Goal: Task Accomplishment & Management: Manage account settings

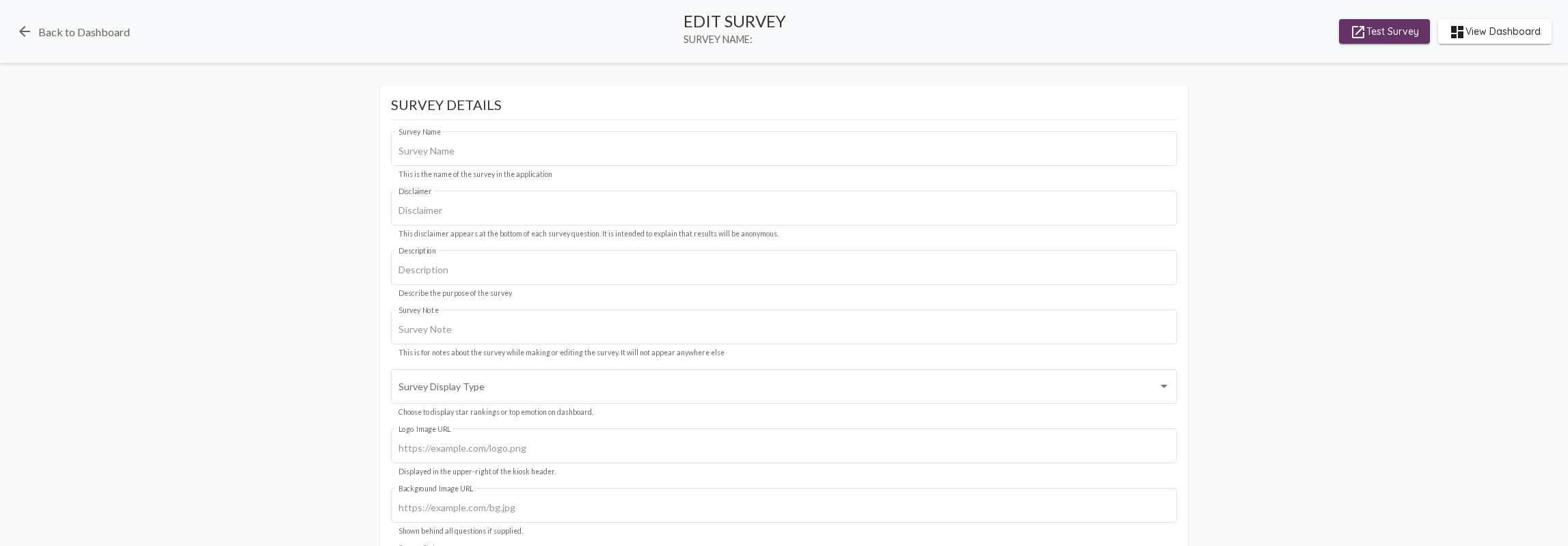
type input "CASS- Employee"
type input "We value your privacy, your identity will remain anonymous."
type input "[URL][DOMAIN_NAME]"
type input "#c12f5c"
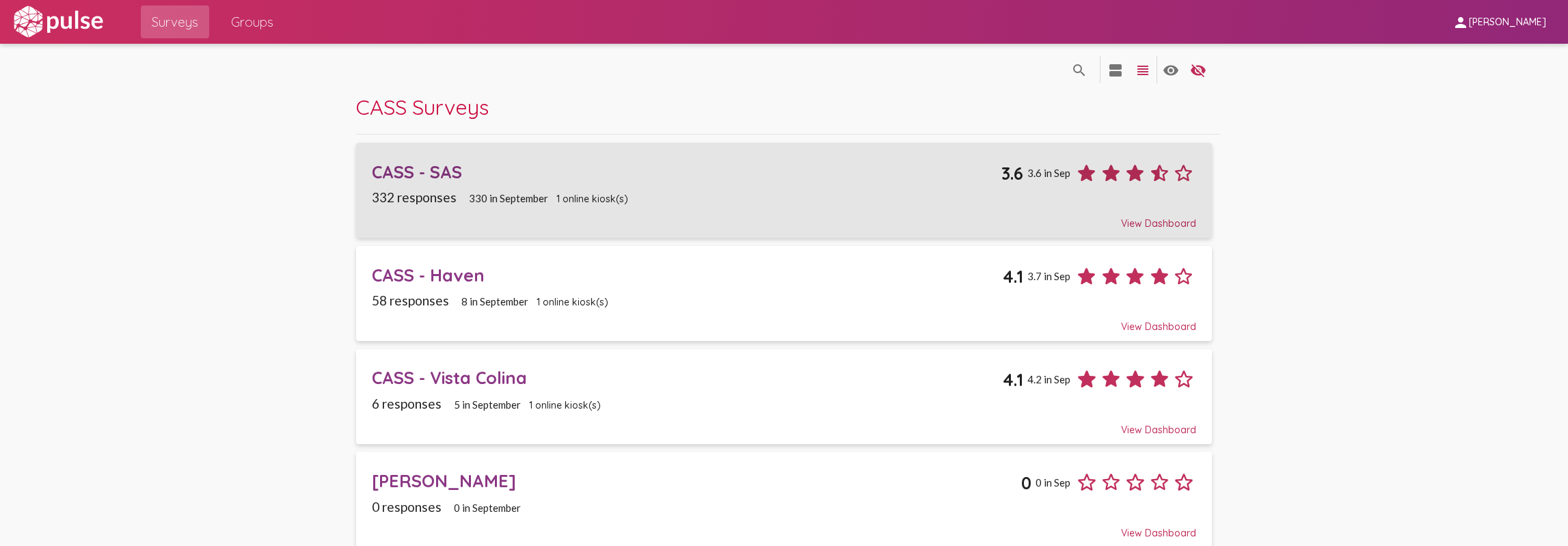
click at [433, 165] on div "CASS - SAS" at bounding box center [686, 171] width 630 height 21
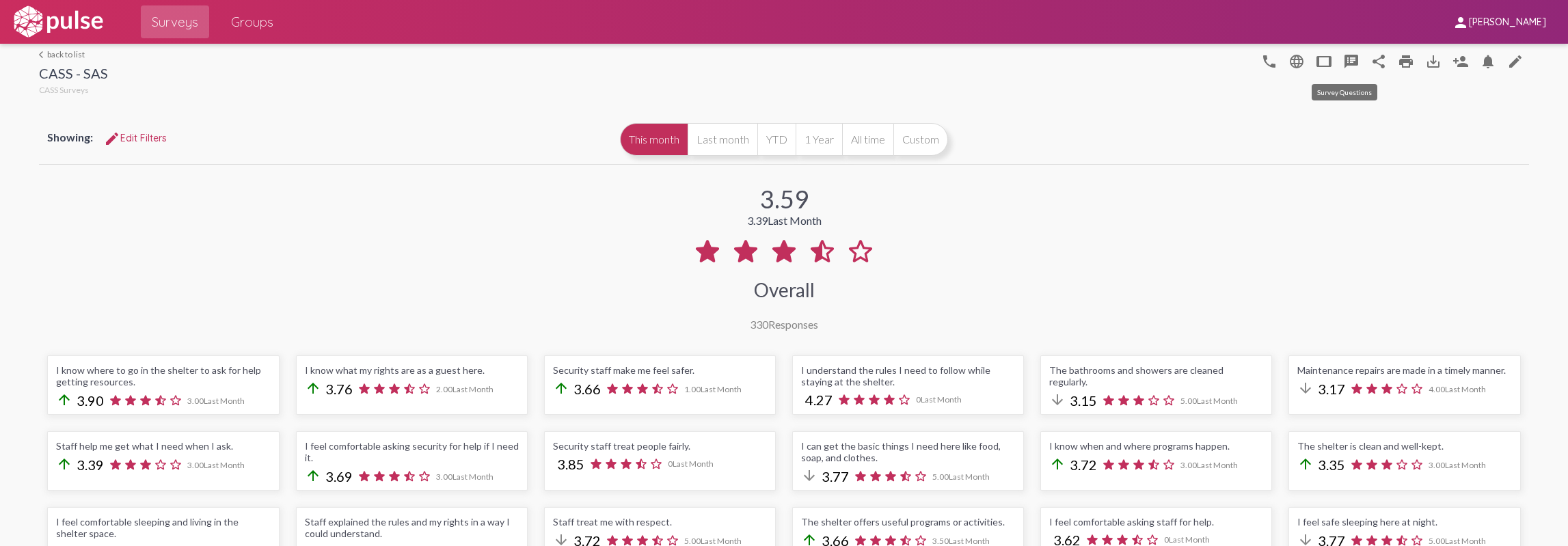
click at [1349, 57] on mat-icon "speaker_notes" at bounding box center [1352, 61] width 16 height 16
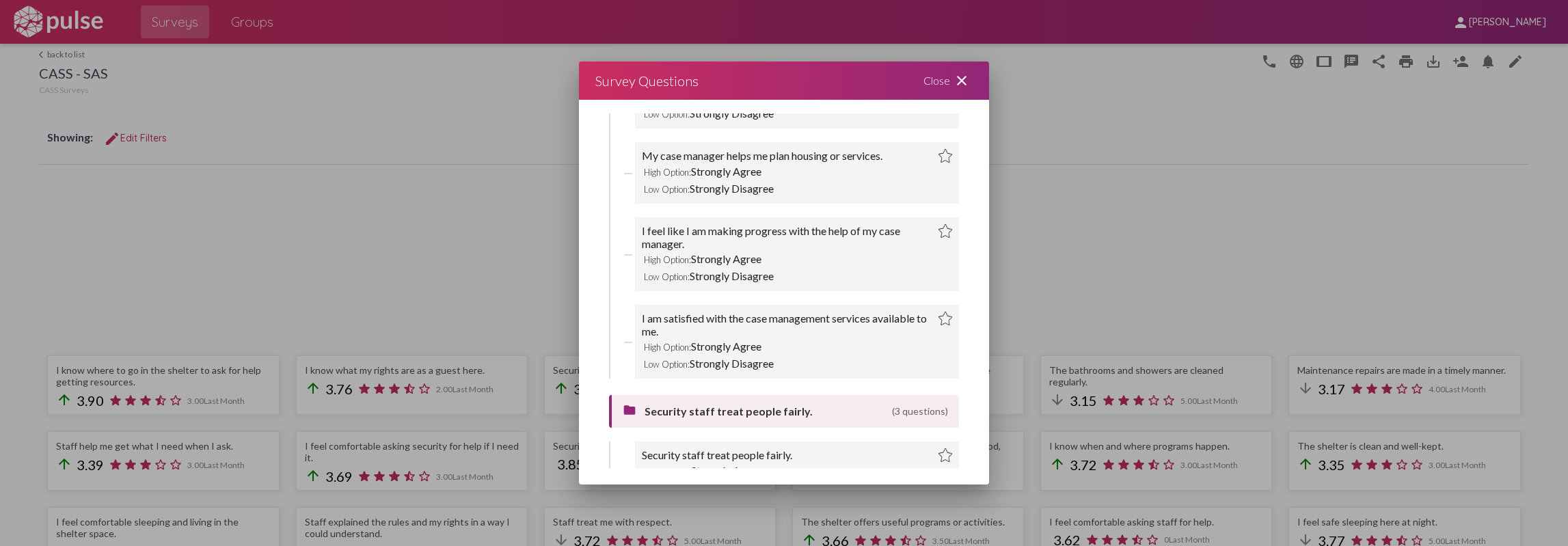
scroll to position [2464, 0]
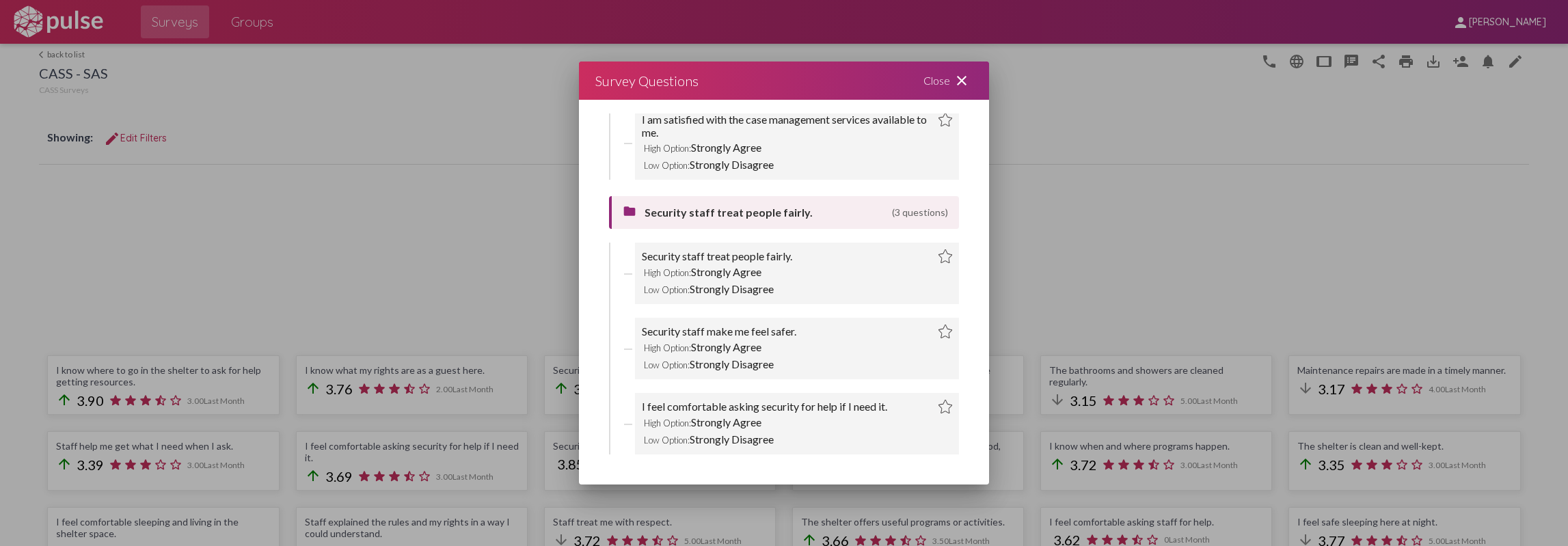
click at [961, 78] on mat-icon "close" at bounding box center [962, 80] width 16 height 16
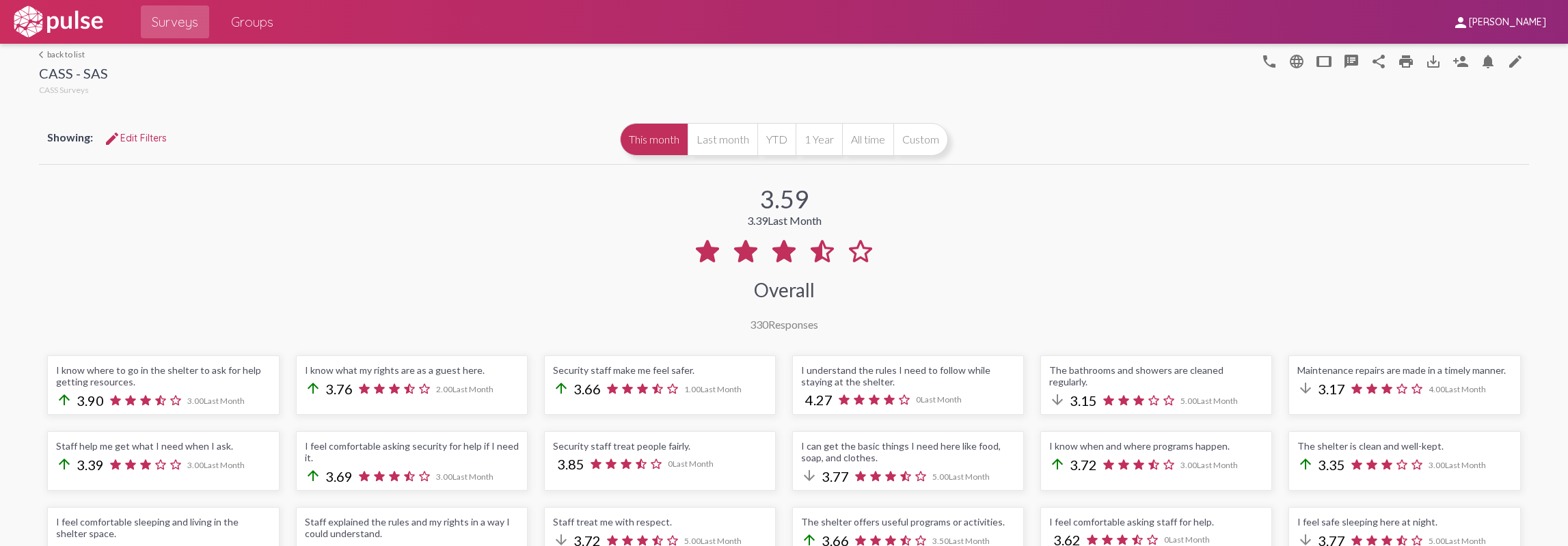
click at [57, 54] on link "arrow_back_ios back to list" at bounding box center [74, 54] width 69 height 10
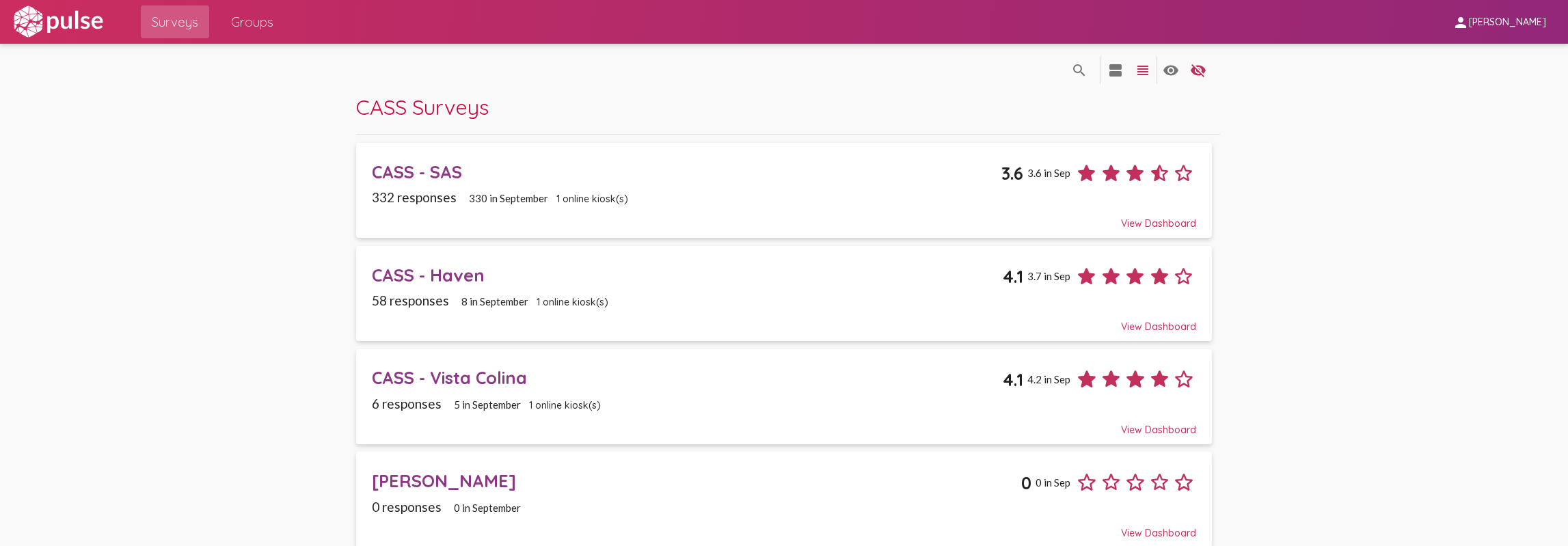
click at [419, 266] on div "CASS - Haven" at bounding box center [687, 274] width 631 height 21
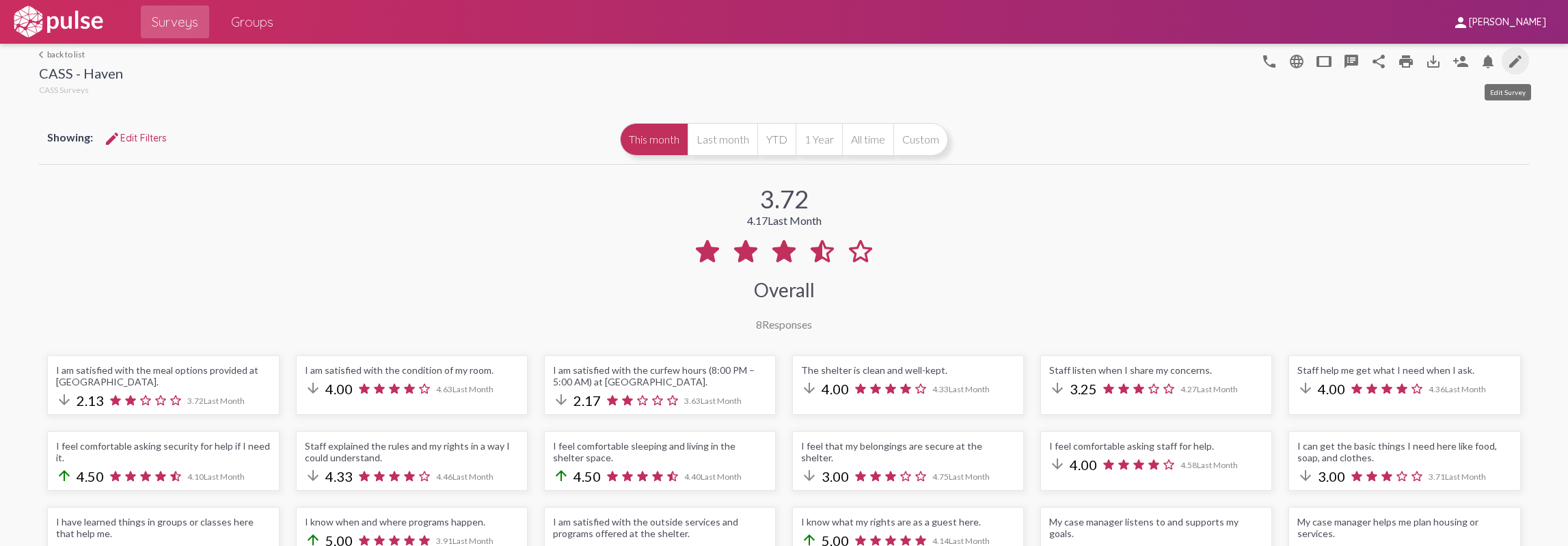
click at [1510, 66] on mat-icon "edit" at bounding box center [1515, 61] width 16 height 16
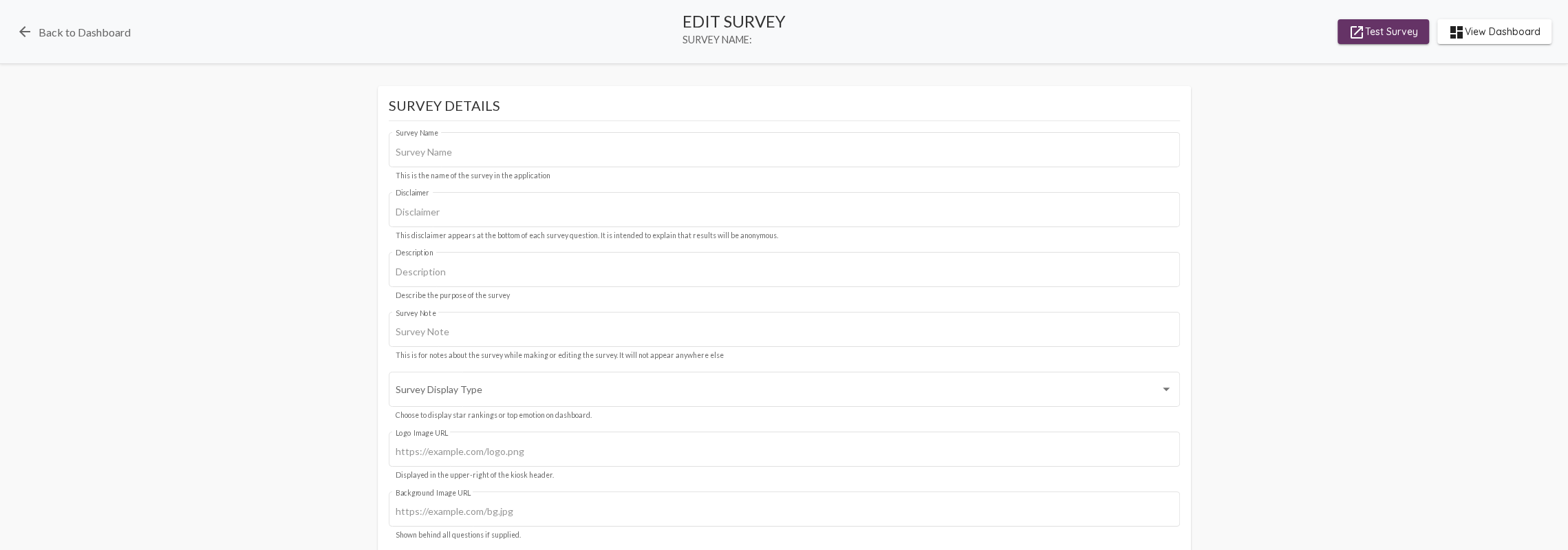
type input "CASS - Haven"
type input "We value your privacy, your identity will remain anonymous."
type input "#c12f5c"
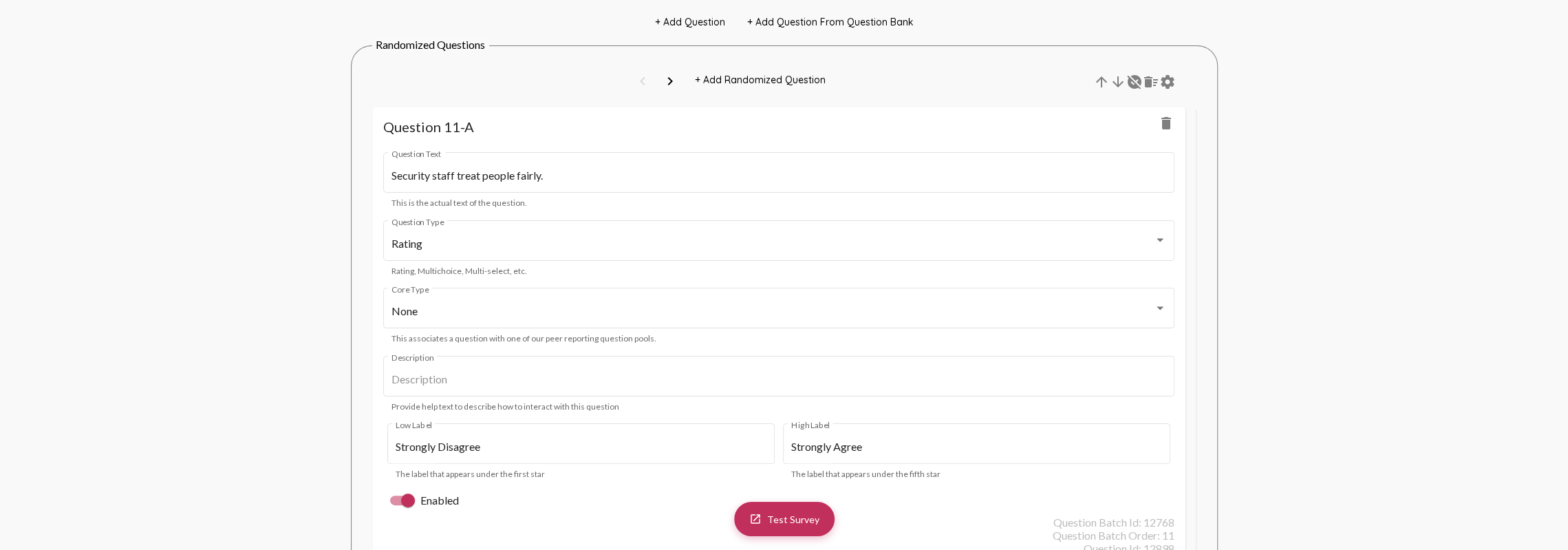
scroll to position [9502, 0]
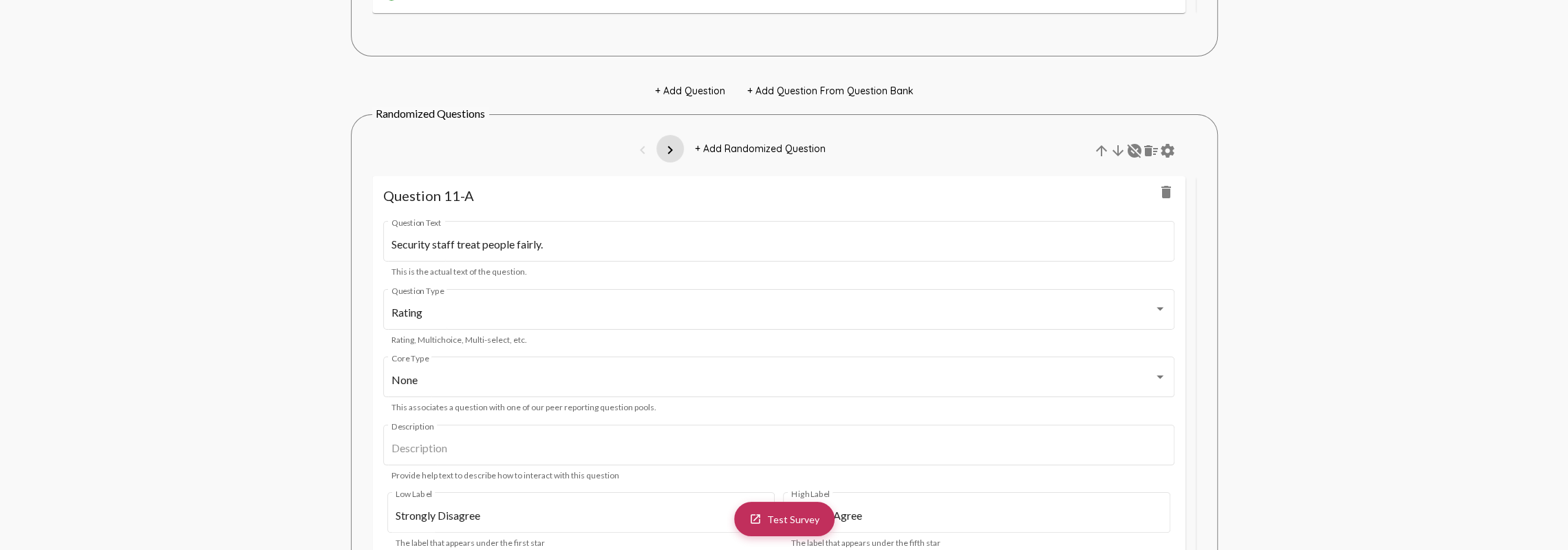
click at [670, 158] on mat-icon "chevron_right" at bounding box center [670, 150] width 17 height 17
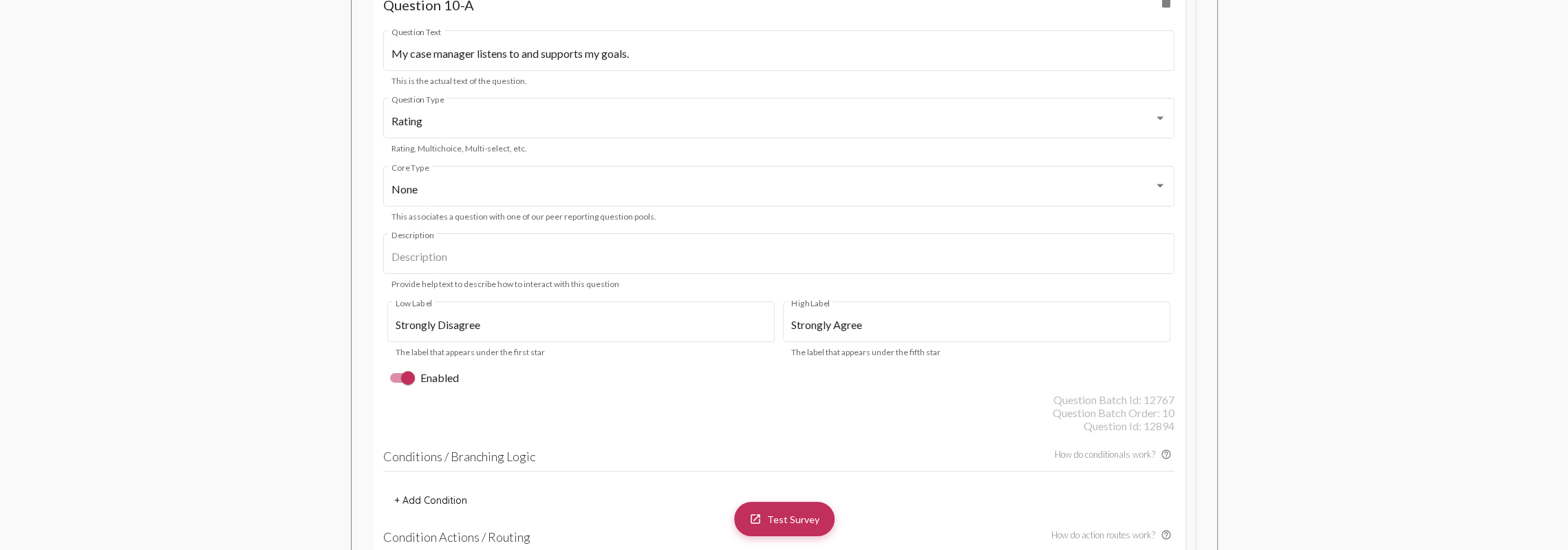
scroll to position [8537, 0]
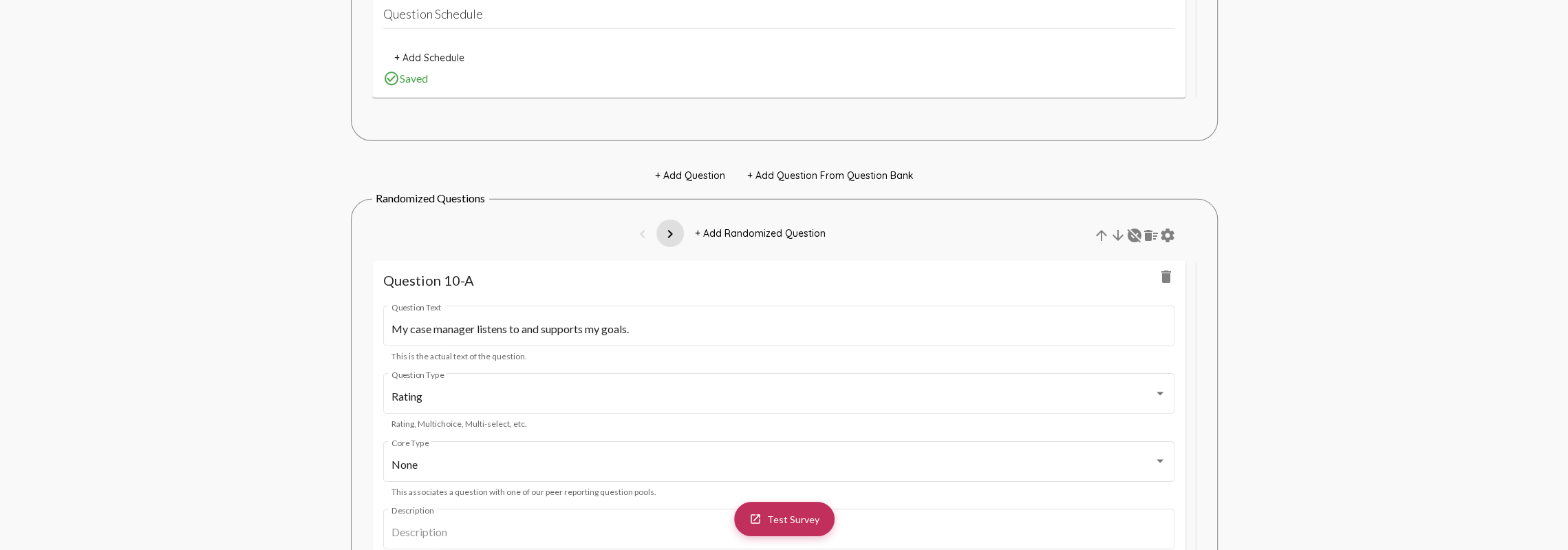
click at [671, 242] on mat-icon "chevron_right" at bounding box center [670, 234] width 17 height 17
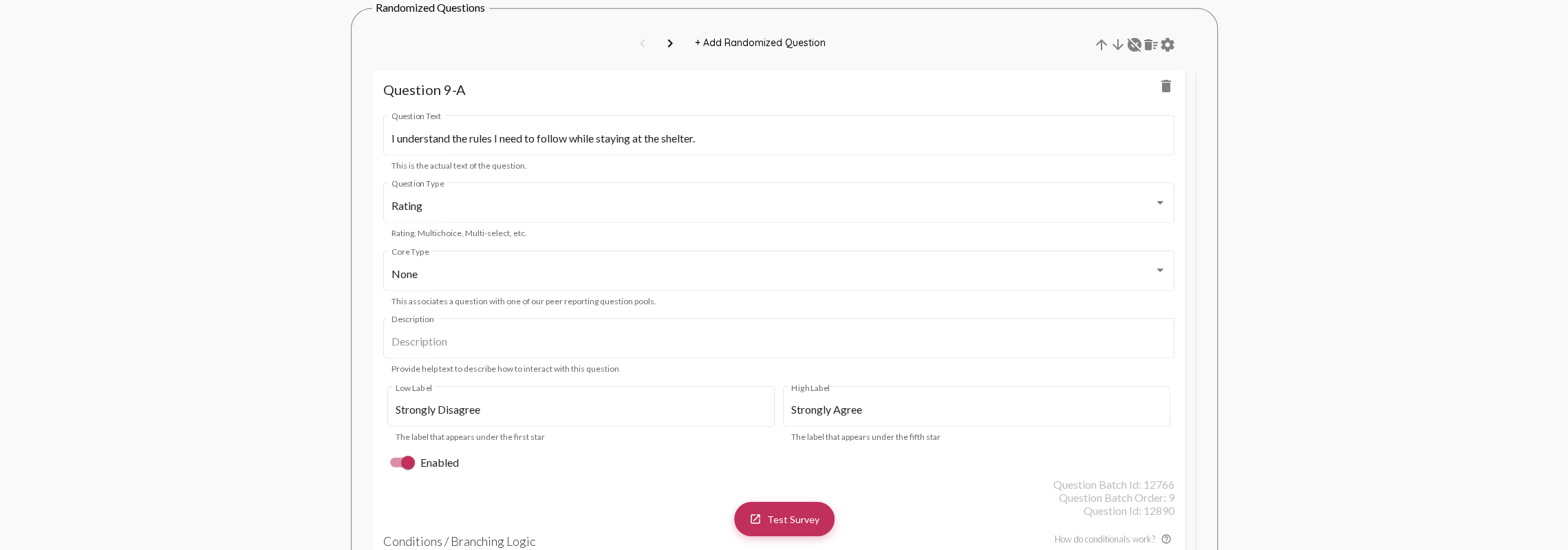
scroll to position [7643, 0]
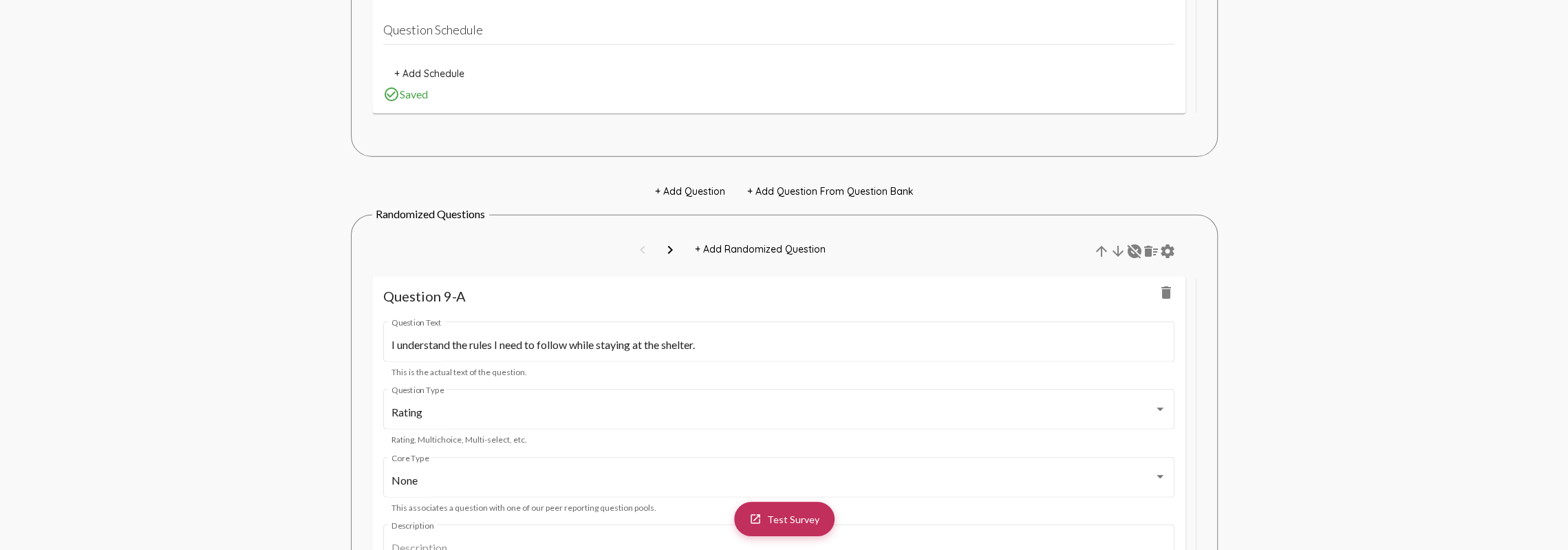
click at [672, 258] on mat-icon "chevron_right" at bounding box center [670, 250] width 17 height 17
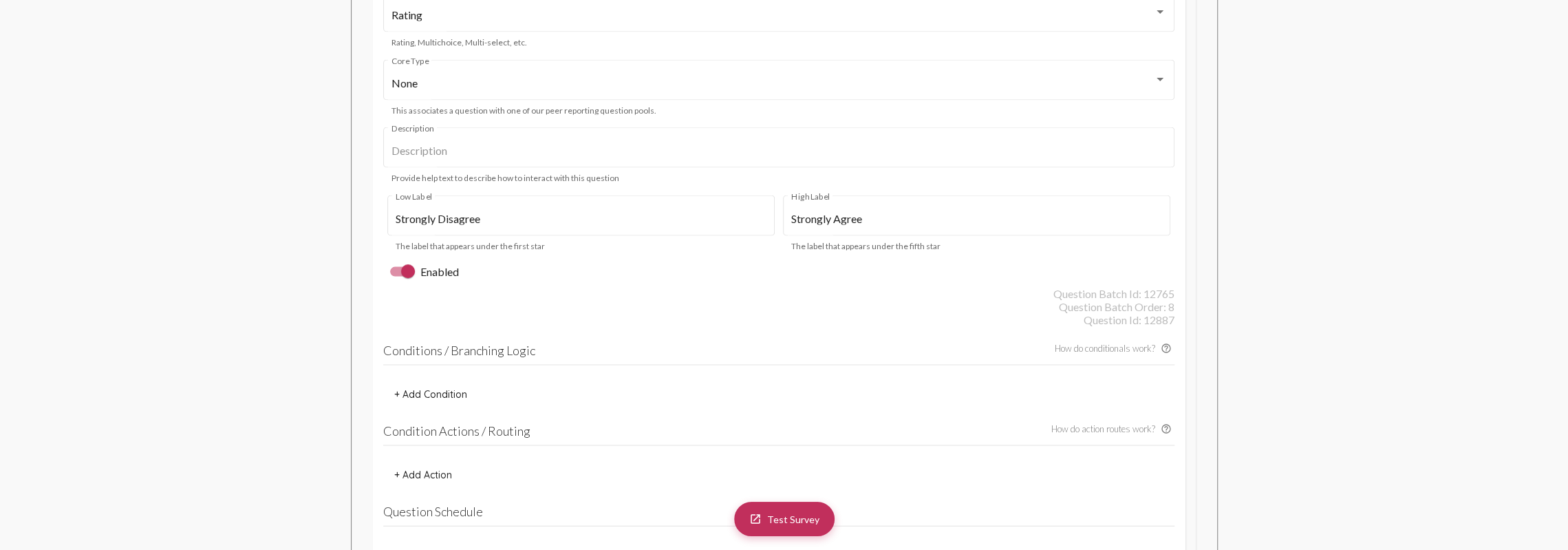
scroll to position [6886, 0]
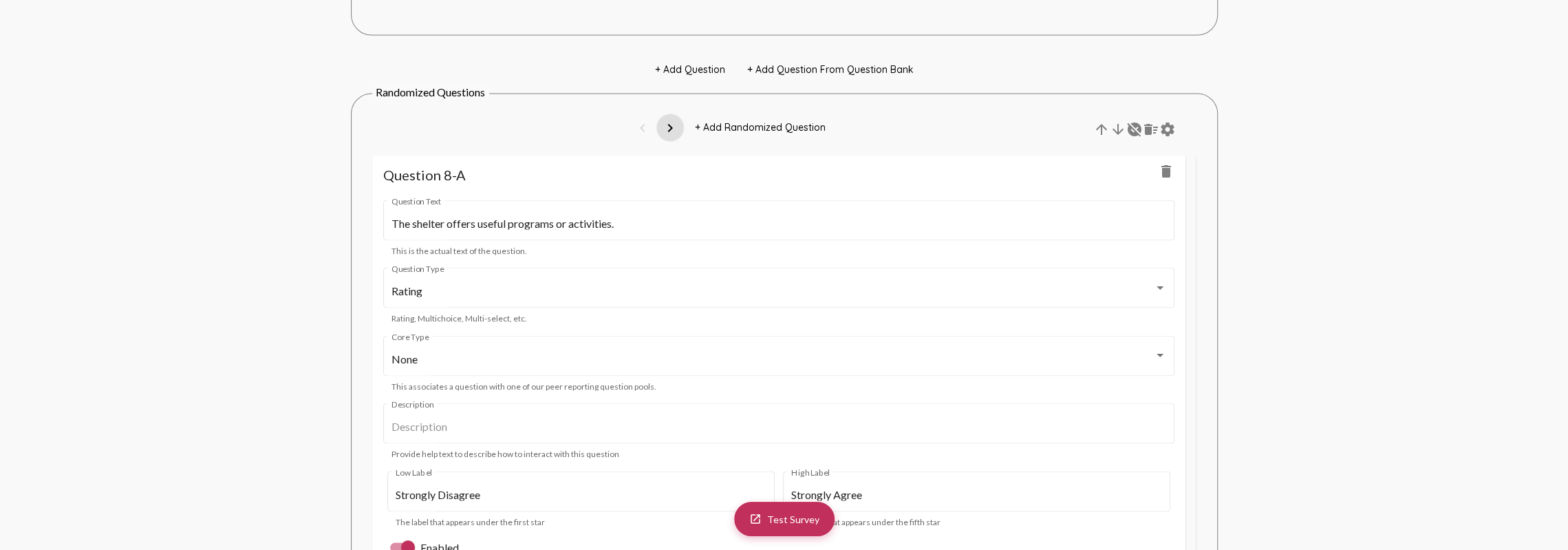
click at [672, 136] on mat-icon "chevron_right" at bounding box center [670, 128] width 17 height 17
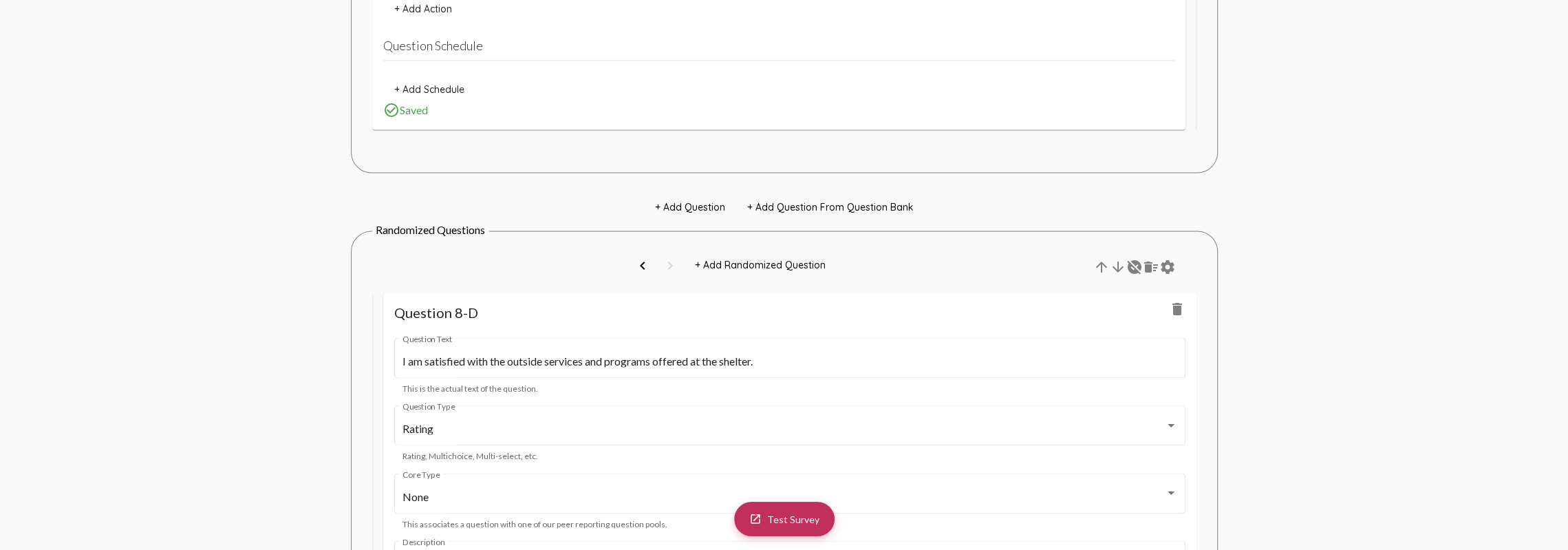
scroll to position [6679, 0]
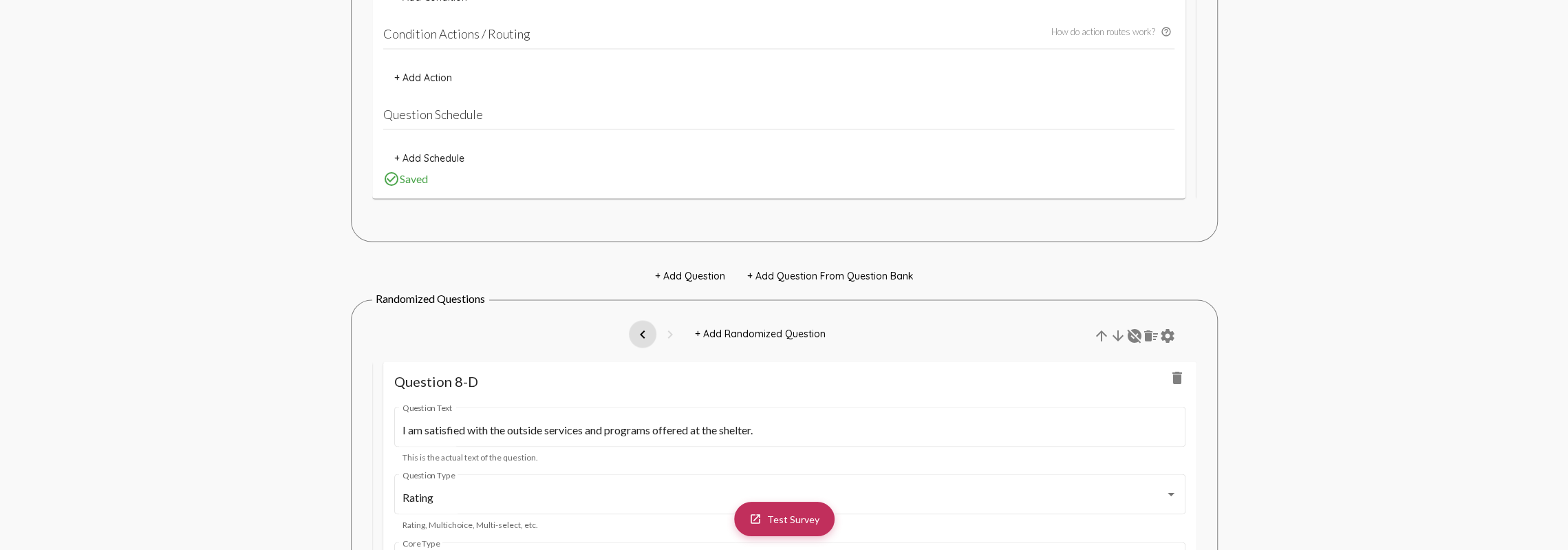
click at [645, 340] on mat-icon "chevron_left" at bounding box center [642, 334] width 17 height 17
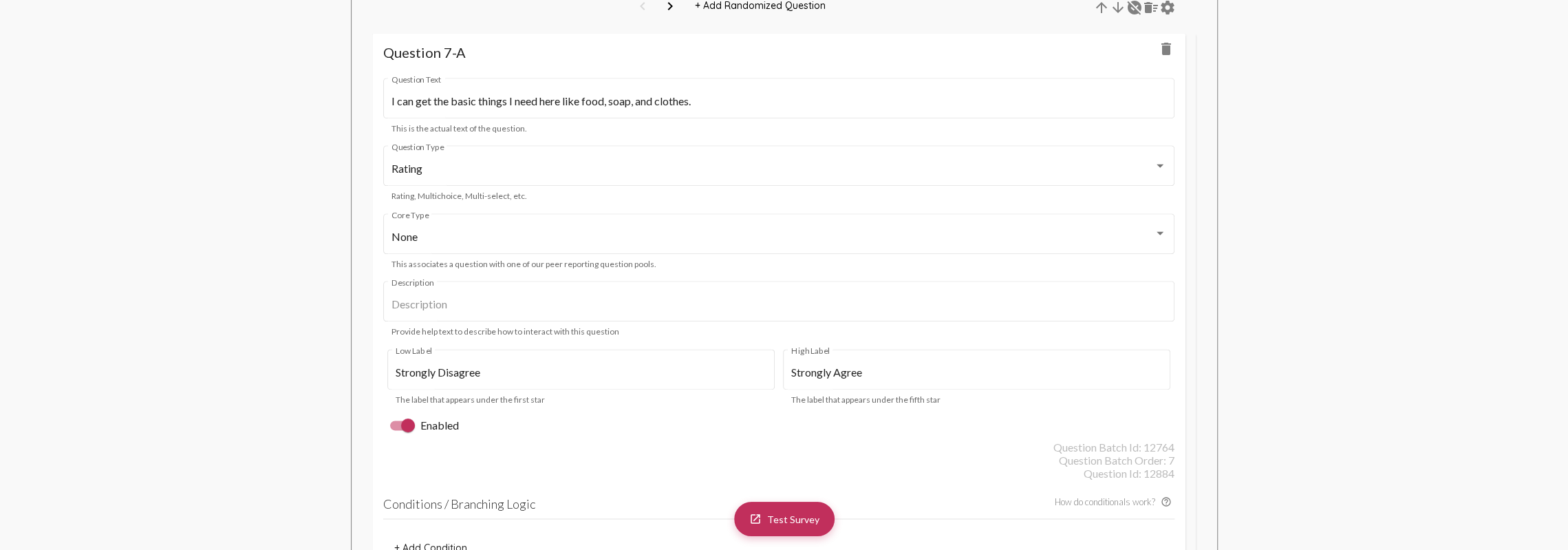
scroll to position [5990, 0]
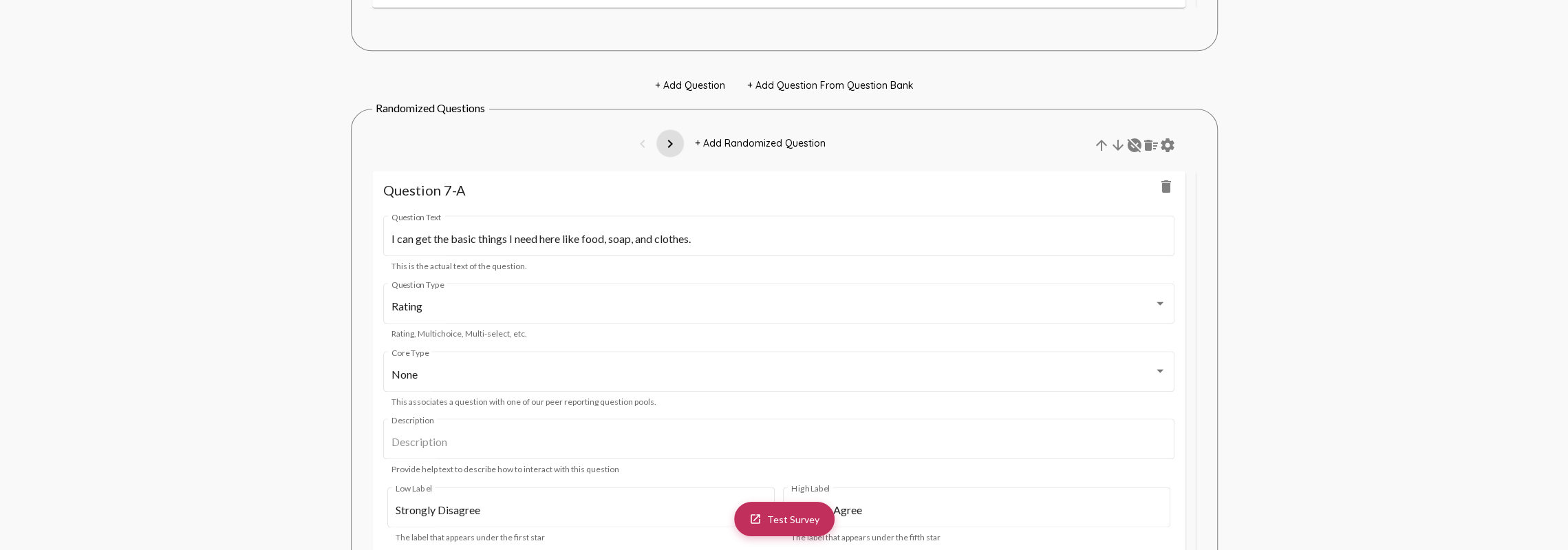
click at [672, 151] on mat-icon "chevron_right" at bounding box center [670, 144] width 17 height 17
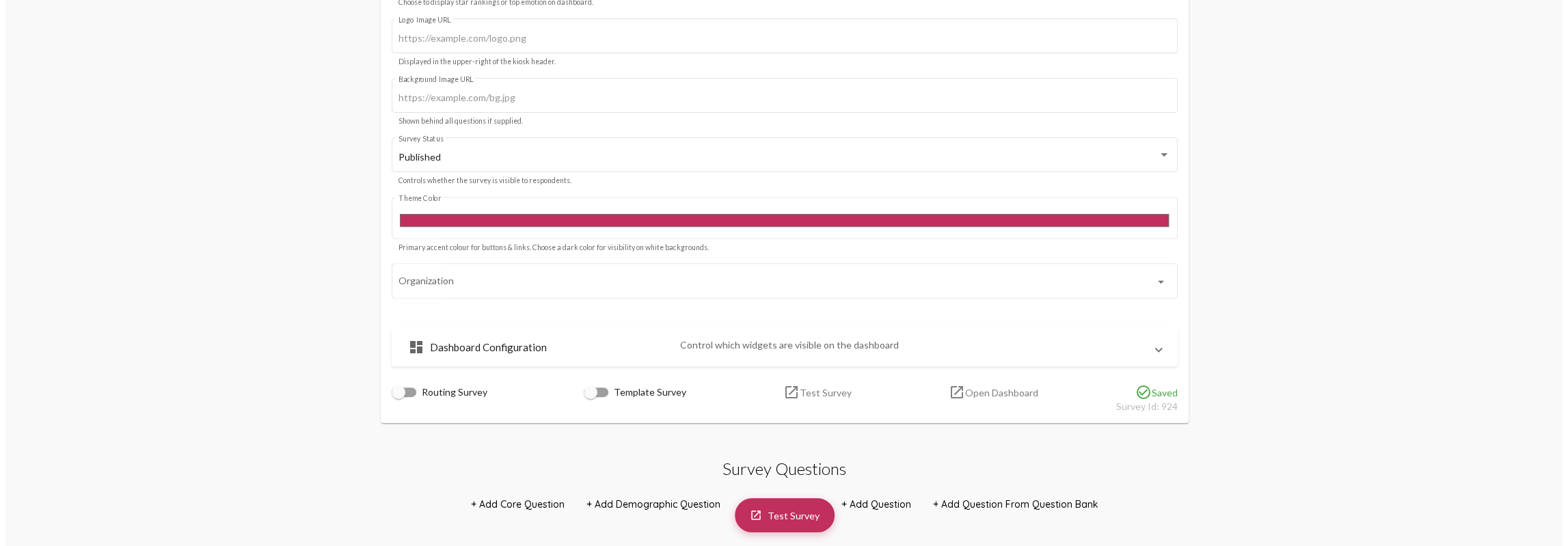
scroll to position [0, 0]
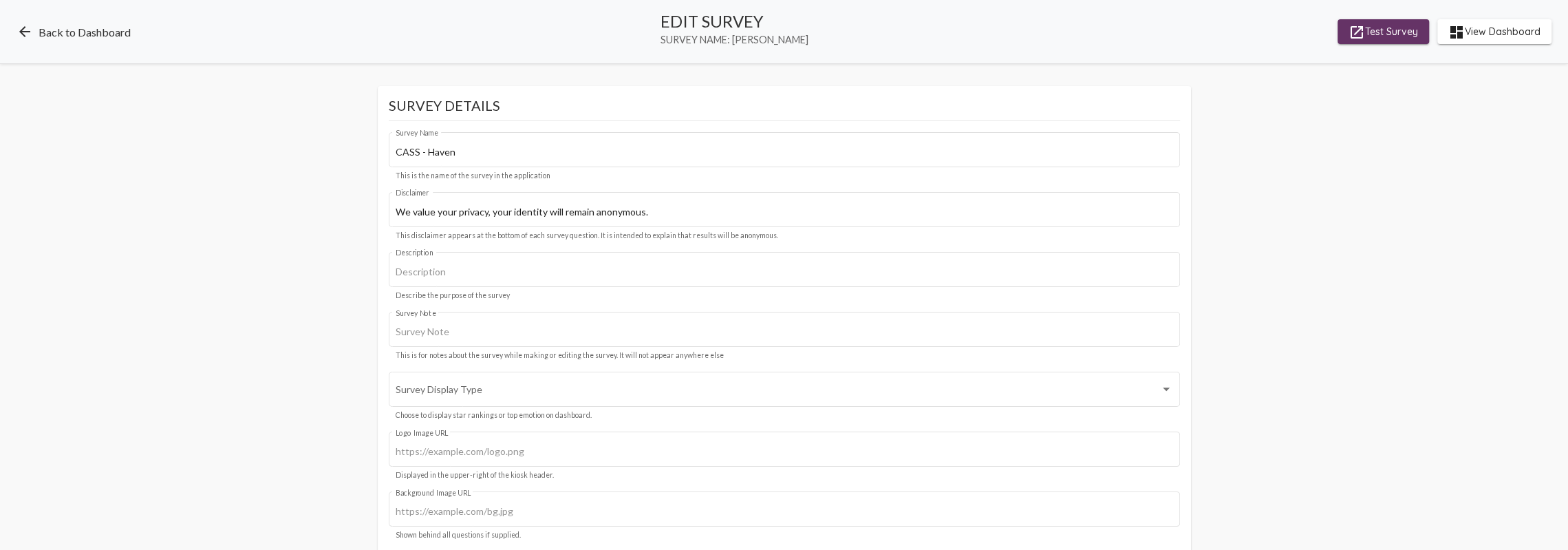
click at [55, 30] on link "arrow_back Back to Dashboard" at bounding box center [73, 31] width 114 height 17
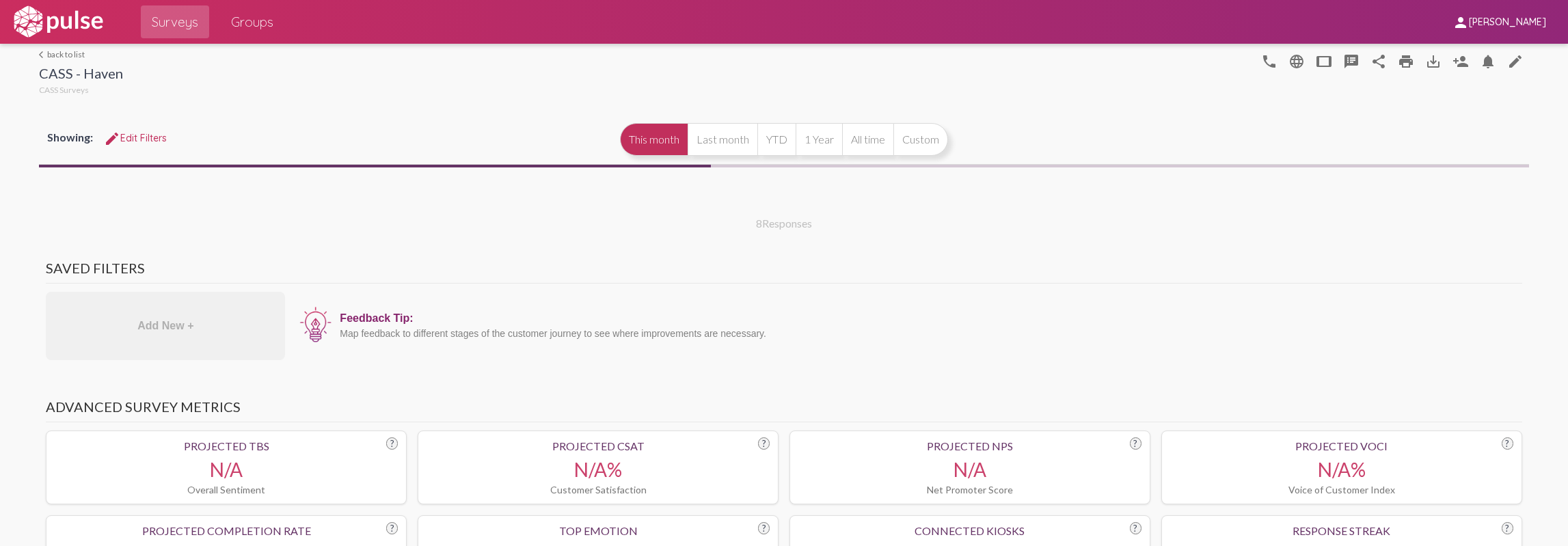
click at [60, 54] on link "arrow_back_ios back to list" at bounding box center [81, 54] width 84 height 10
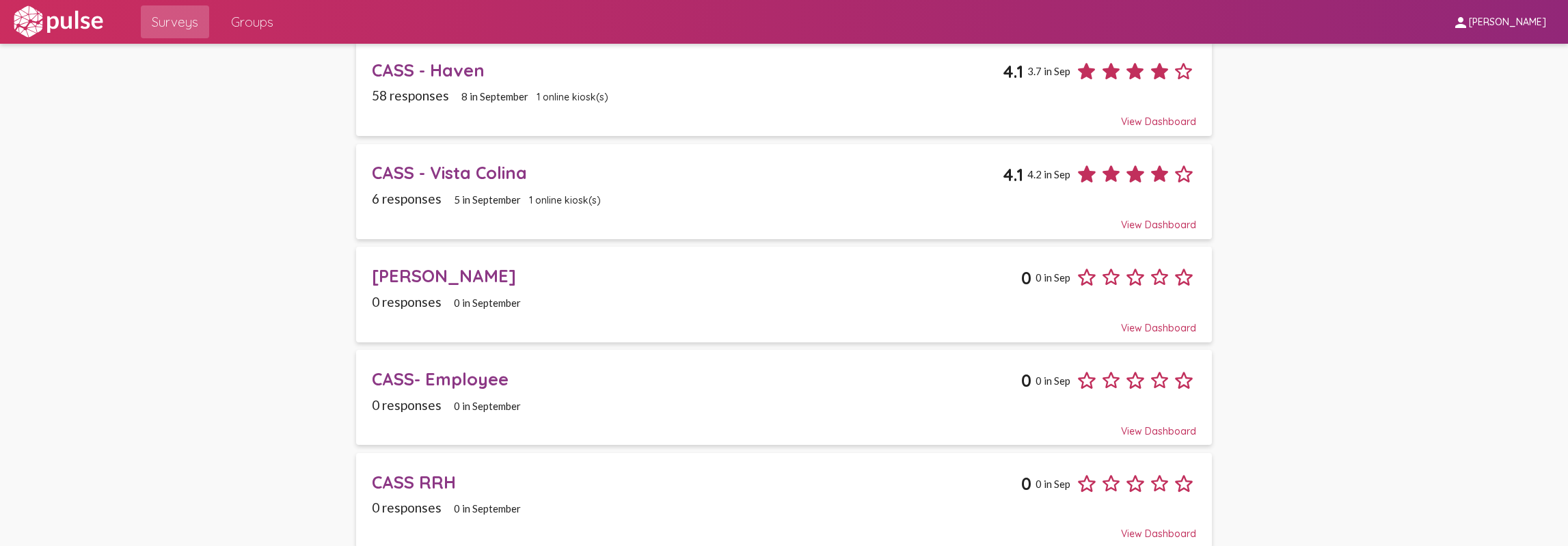
scroll to position [209, 0]
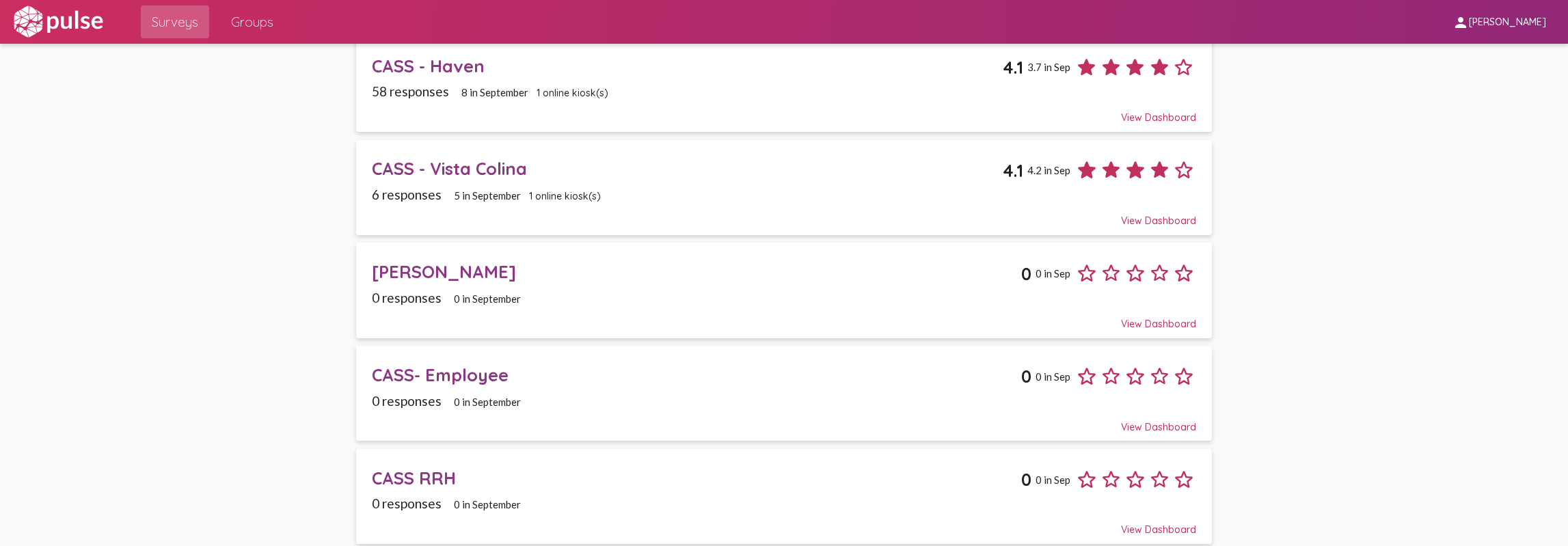
click at [489, 365] on div "CASS- Employee" at bounding box center [696, 375] width 649 height 21
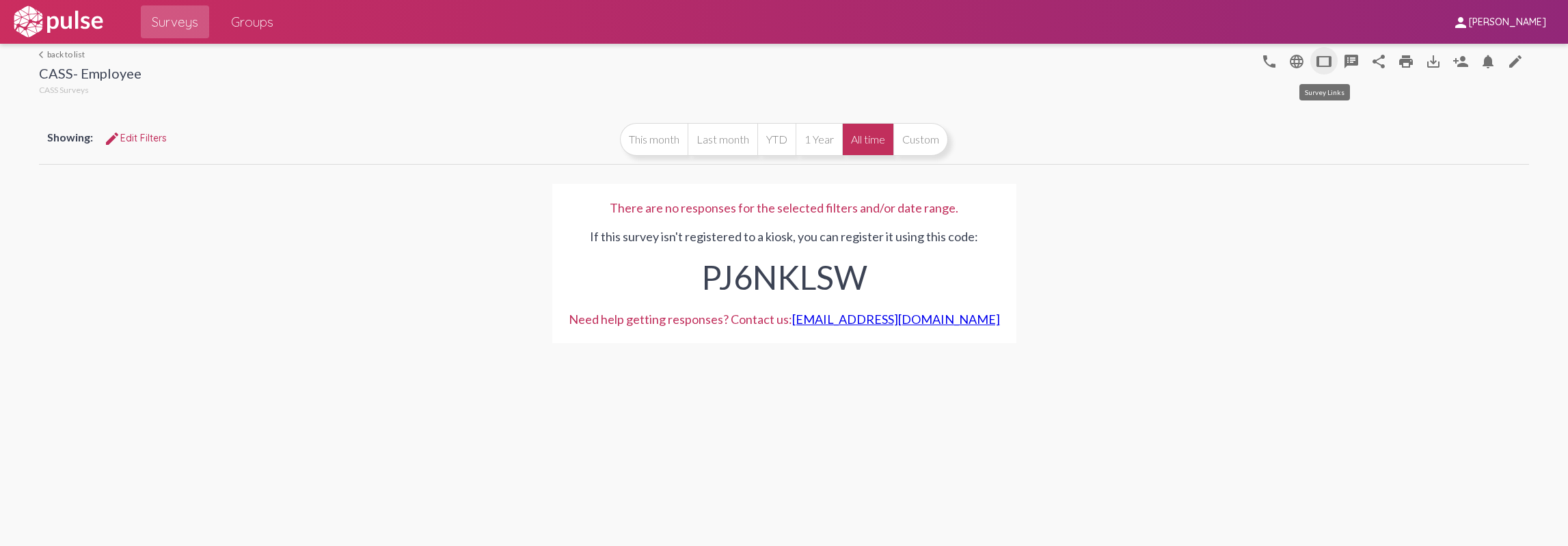
click at [1325, 58] on mat-icon "tablet" at bounding box center [1325, 61] width 16 height 16
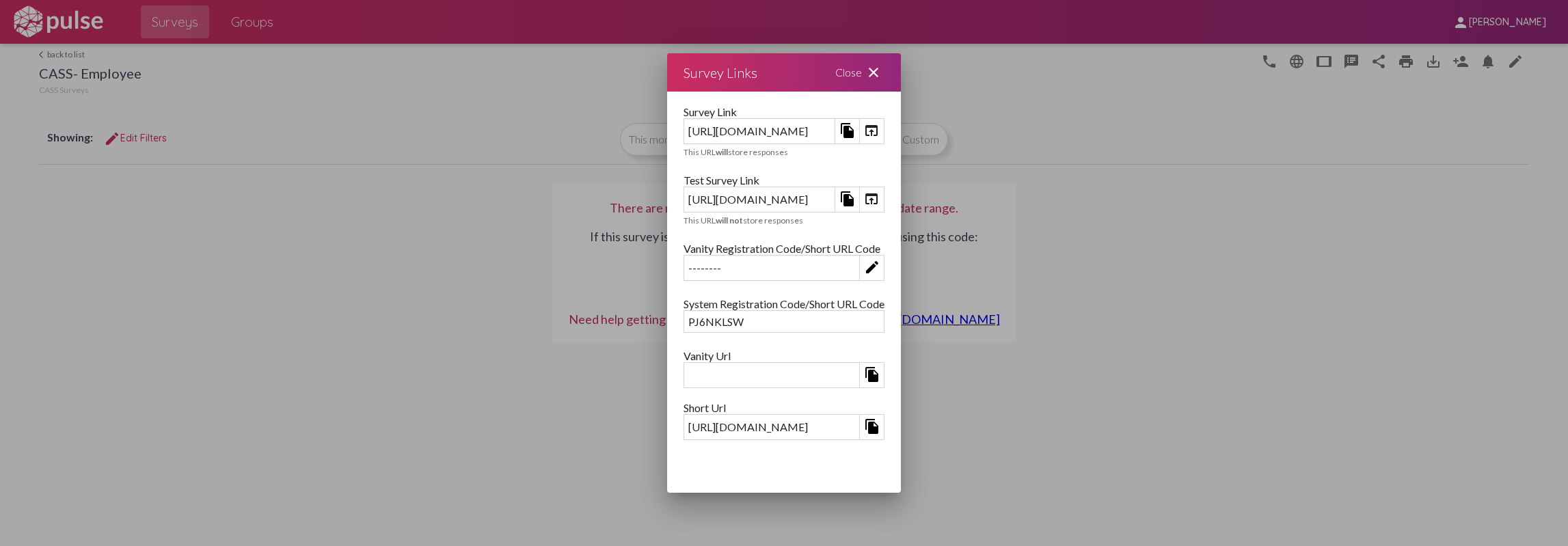
scroll to position [121, 0]
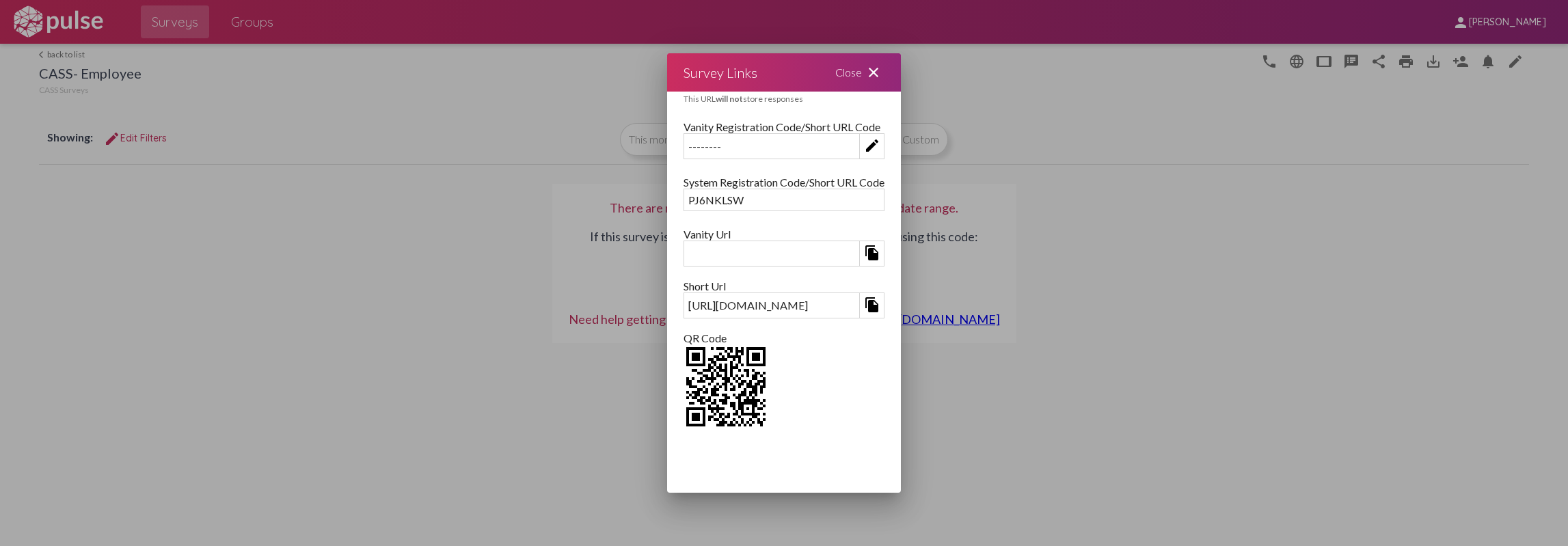
click at [684, 380] on img at bounding box center [726, 386] width 85 height 85
drag, startPoint x: 635, startPoint y: 436, endPoint x: 559, endPoint y: 352, distance: 113.3
click at [667, 352] on div "Survey Link https://kiosk.pulseforgood.com/survey/29aaf45e-8832-4066-9016-93a9c…" at bounding box center [784, 268] width 233 height 355
drag, startPoint x: 633, startPoint y: 420, endPoint x: 588, endPoint y: 381, distance: 59.5
click at [684, 381] on div at bounding box center [784, 387] width 201 height 87
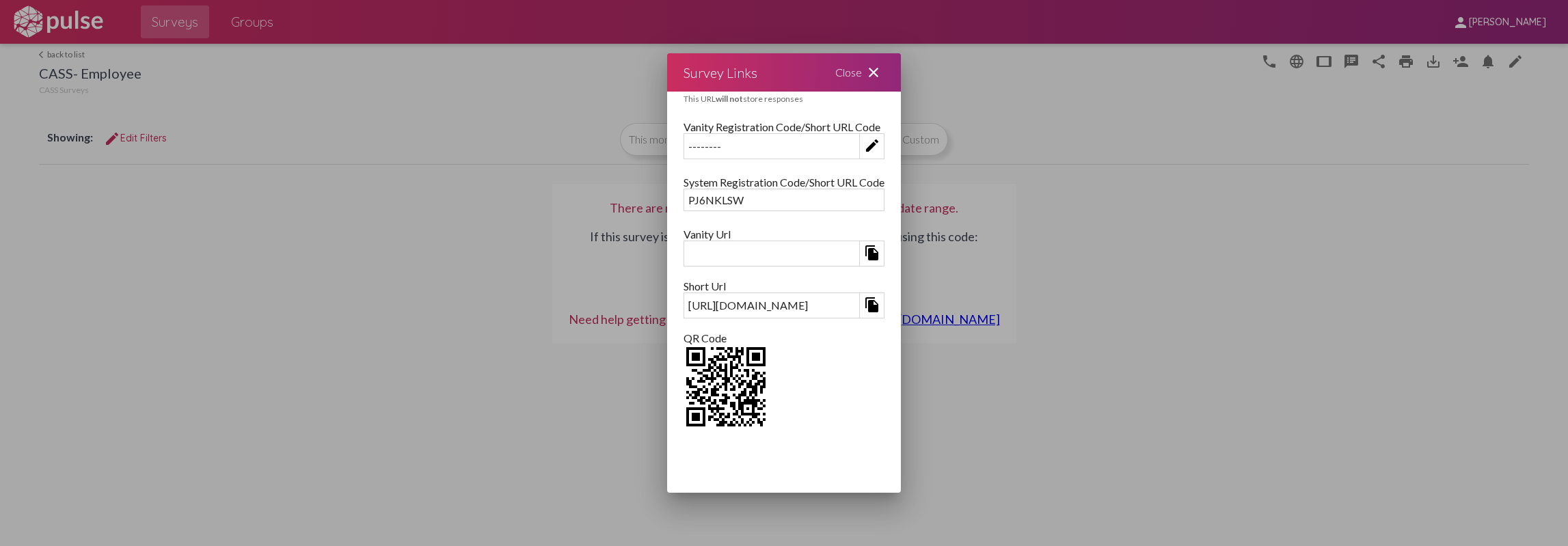
drag, startPoint x: 536, startPoint y: 342, endPoint x: 600, endPoint y: 404, distance: 89.1
click at [667, 404] on div "Survey Link https://kiosk.pulseforgood.com/survey/29aaf45e-8832-4066-9016-93a9c…" at bounding box center [784, 268] width 233 height 355
drag, startPoint x: 679, startPoint y: 324, endPoint x: 729, endPoint y: 316, distance: 50.6
click at [684, 322] on div at bounding box center [784, 325] width 201 height 13
click at [881, 307] on mat-icon "file_copy" at bounding box center [872, 304] width 16 height 16
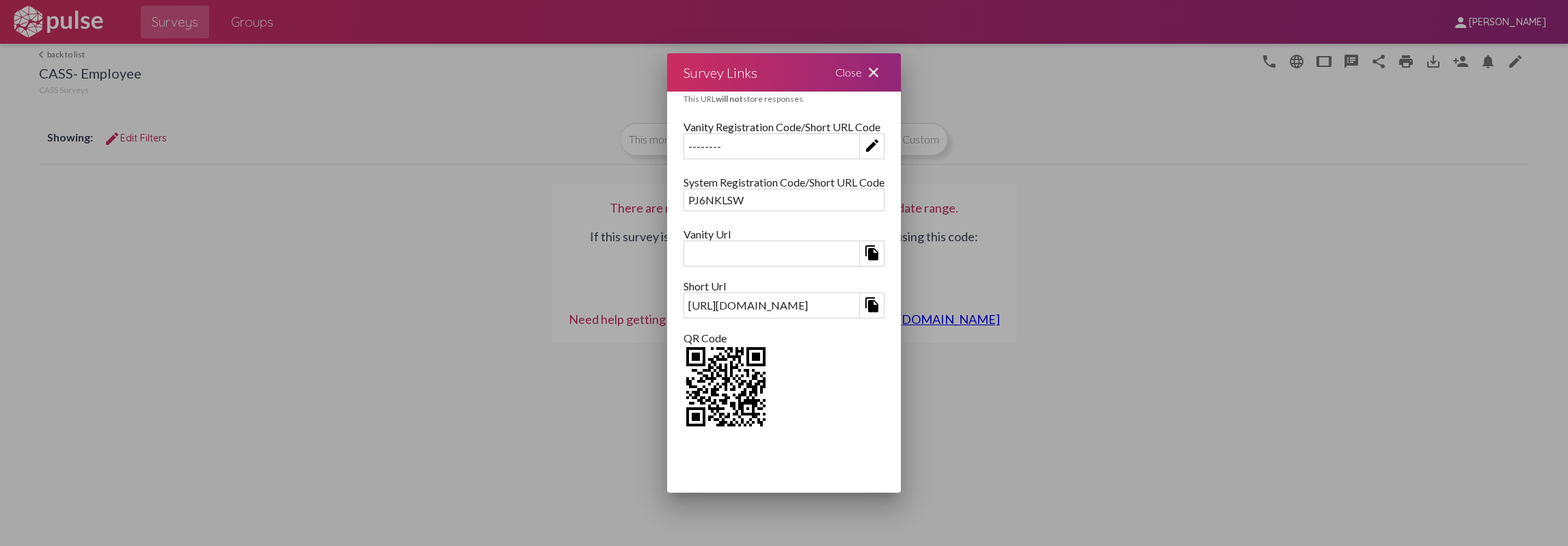
scroll to position [0, 0]
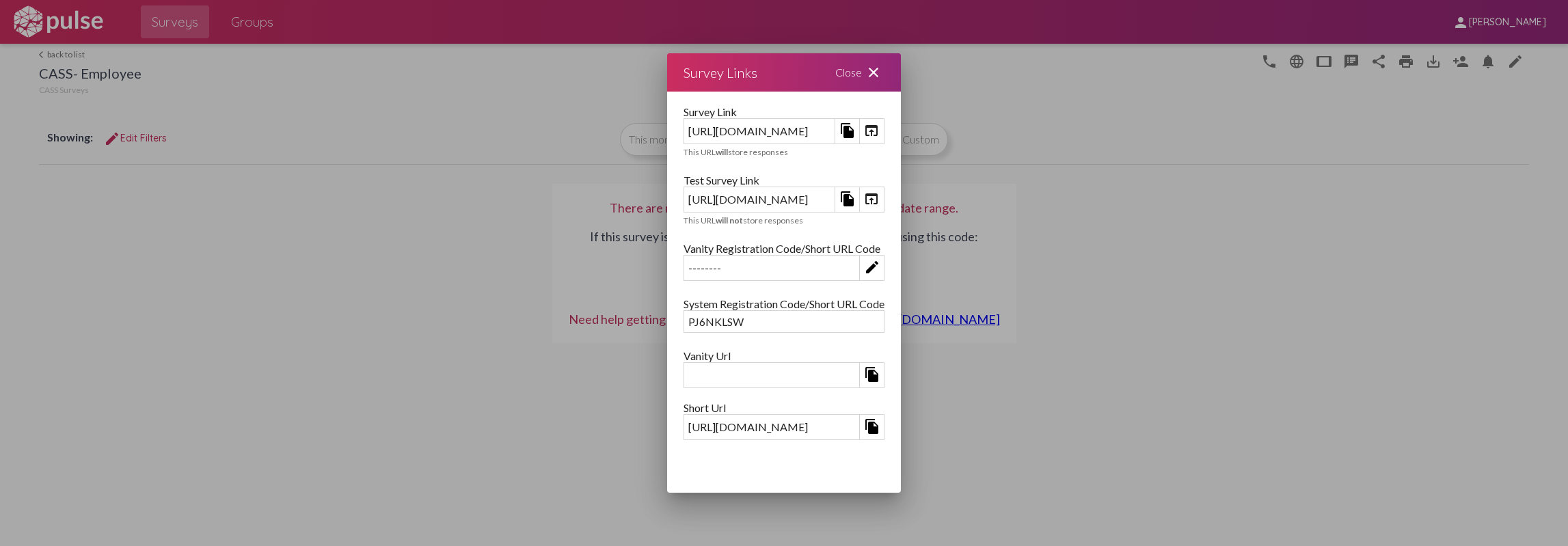
click at [856, 133] on mat-icon "file_copy" at bounding box center [848, 130] width 16 height 16
click at [856, 202] on mat-icon "file_copy" at bounding box center [848, 199] width 16 height 16
click at [882, 70] on mat-icon "close" at bounding box center [873, 72] width 16 height 16
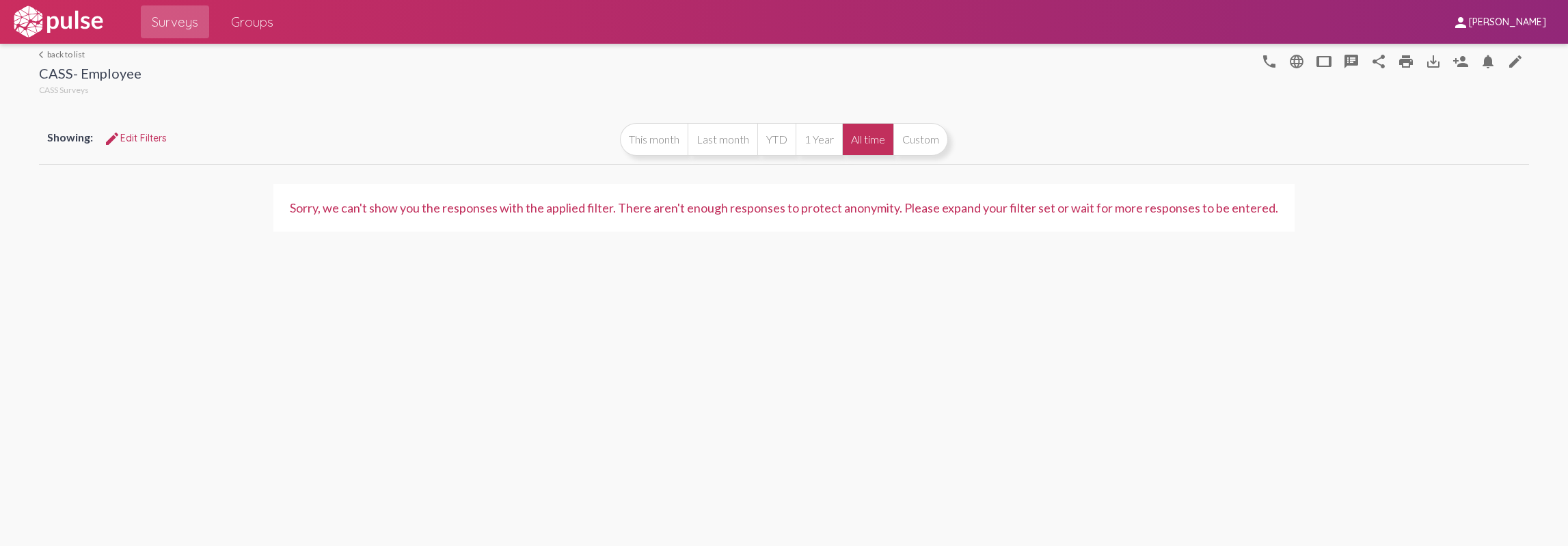
click at [1073, 545] on div "arrow_back_ios back to list CASS- Employee CASS Surveys phone language tablet s…" at bounding box center [784, 294] width 1568 height 502
